Goal: Navigation & Orientation: Find specific page/section

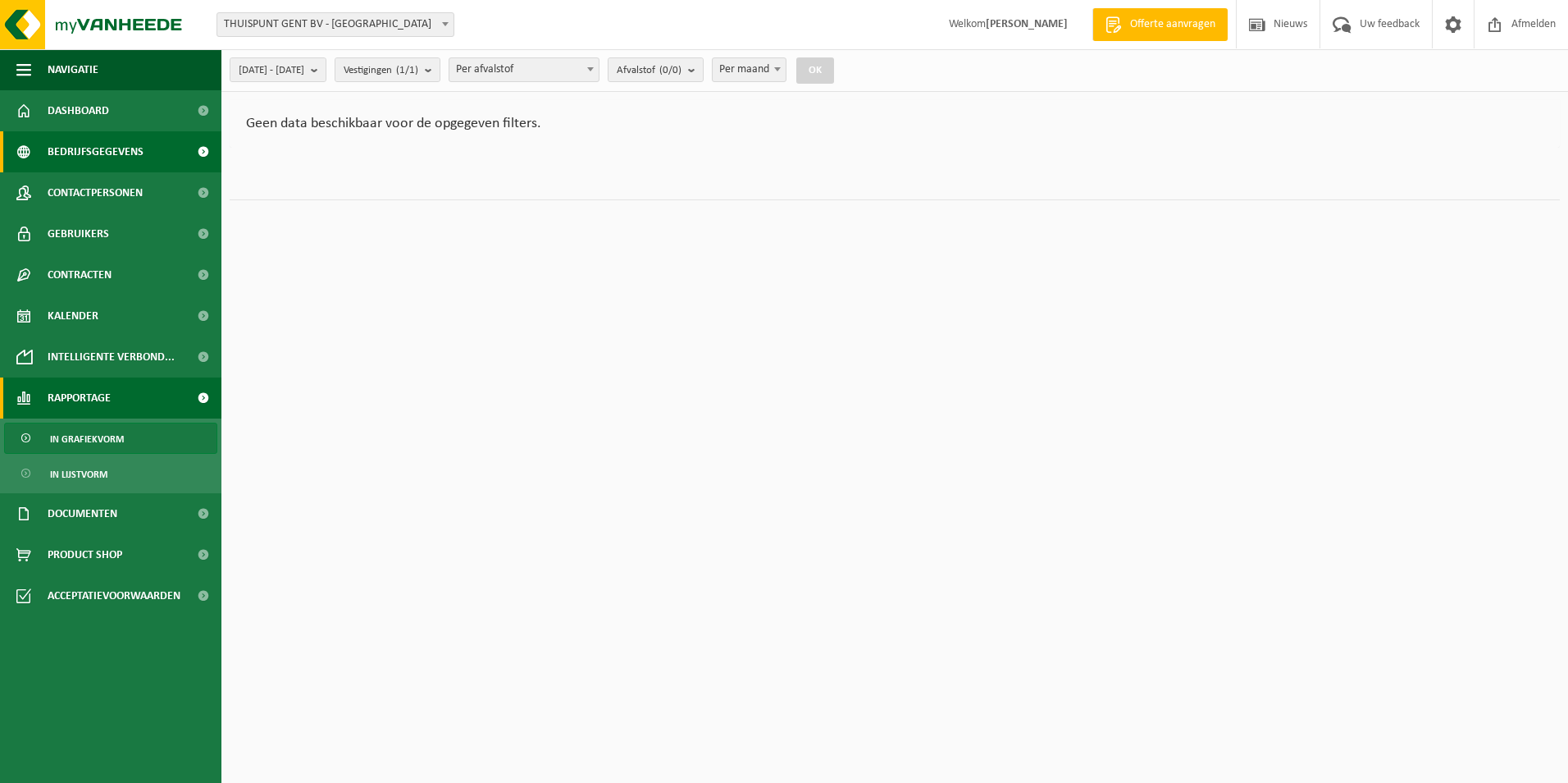
click at [128, 161] on span "Bedrijfsgegevens" at bounding box center [95, 151] width 96 height 41
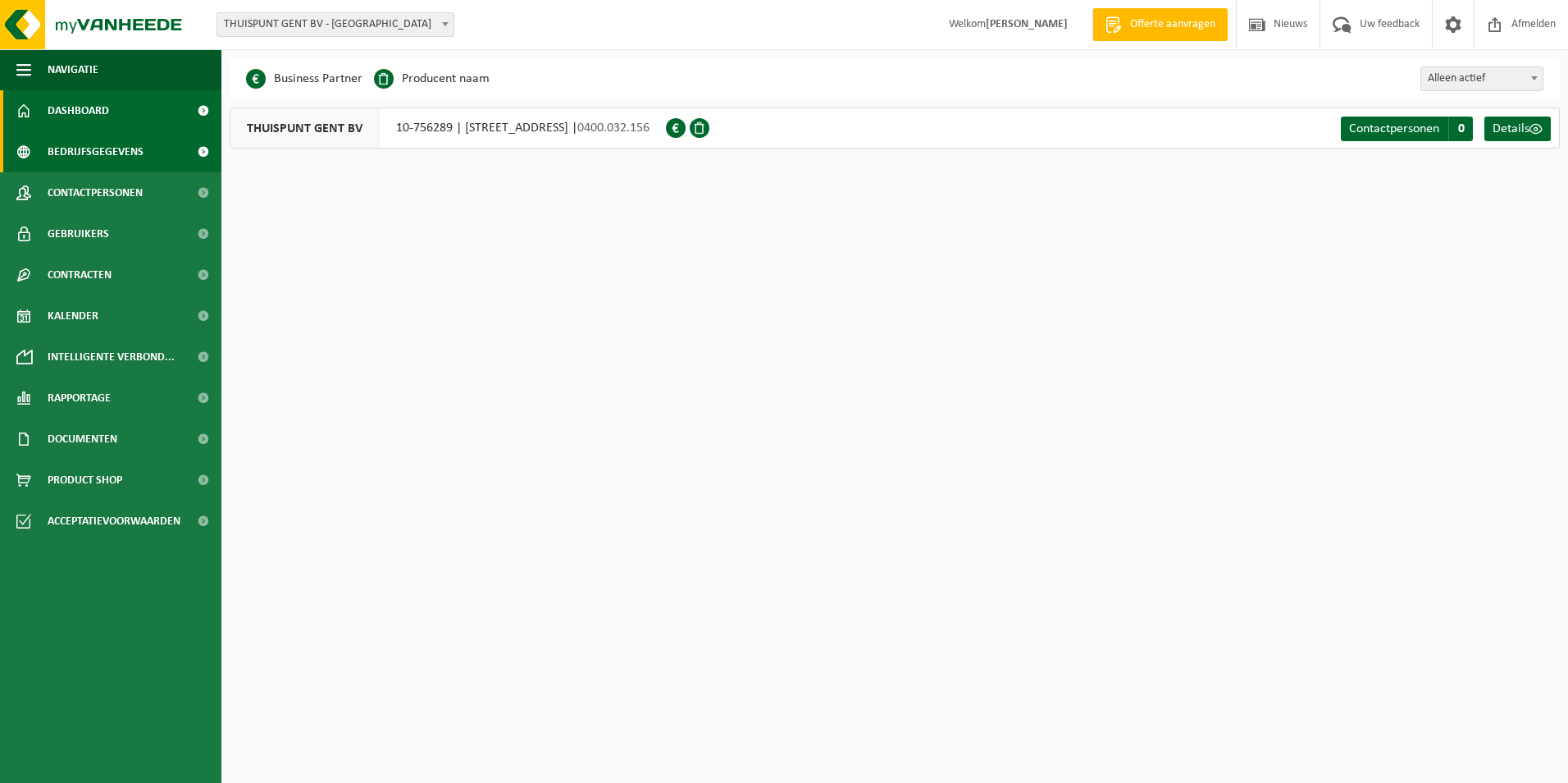
click at [109, 114] on span "Dashboard" at bounding box center [78, 110] width 62 height 41
